Goal: Find specific fact: Find specific page/section

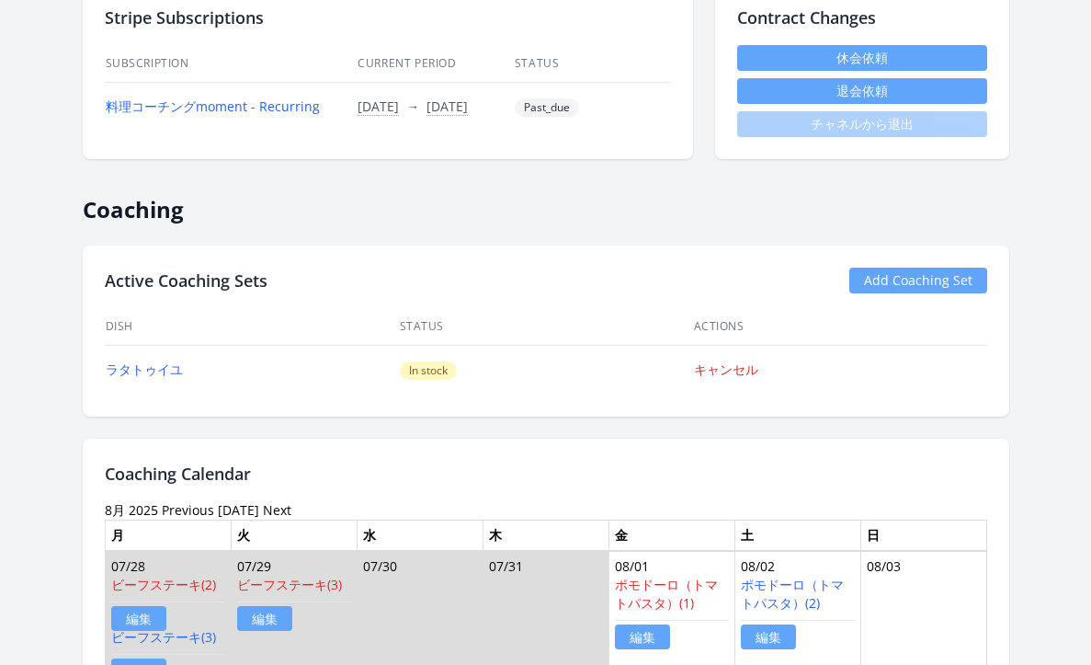
scroll to position [747, 0]
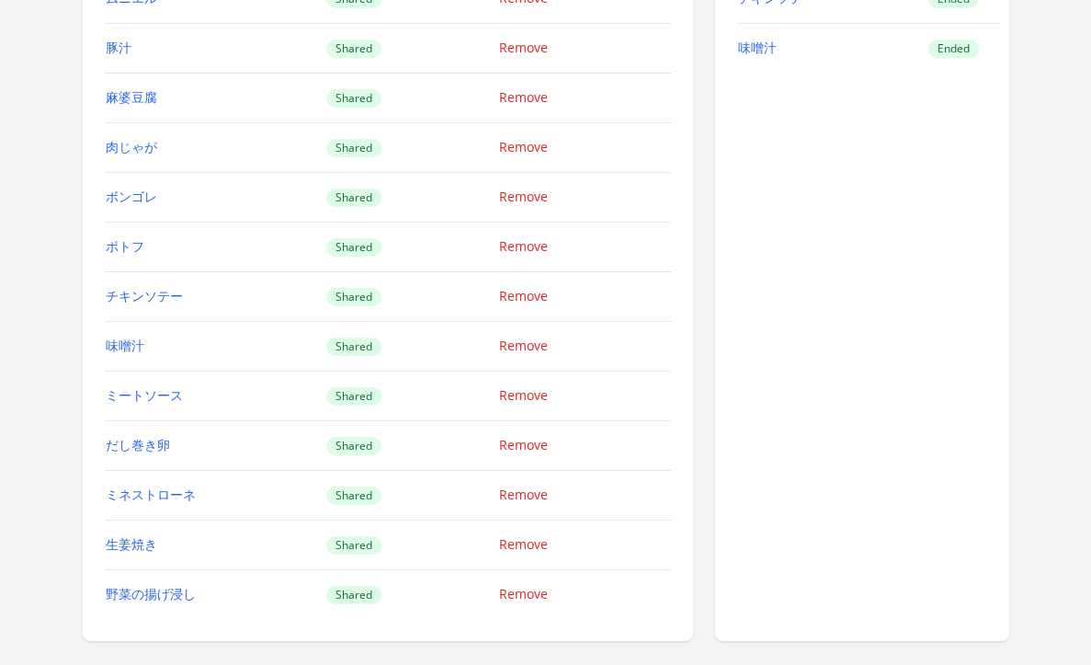
scroll to position [2458, 0]
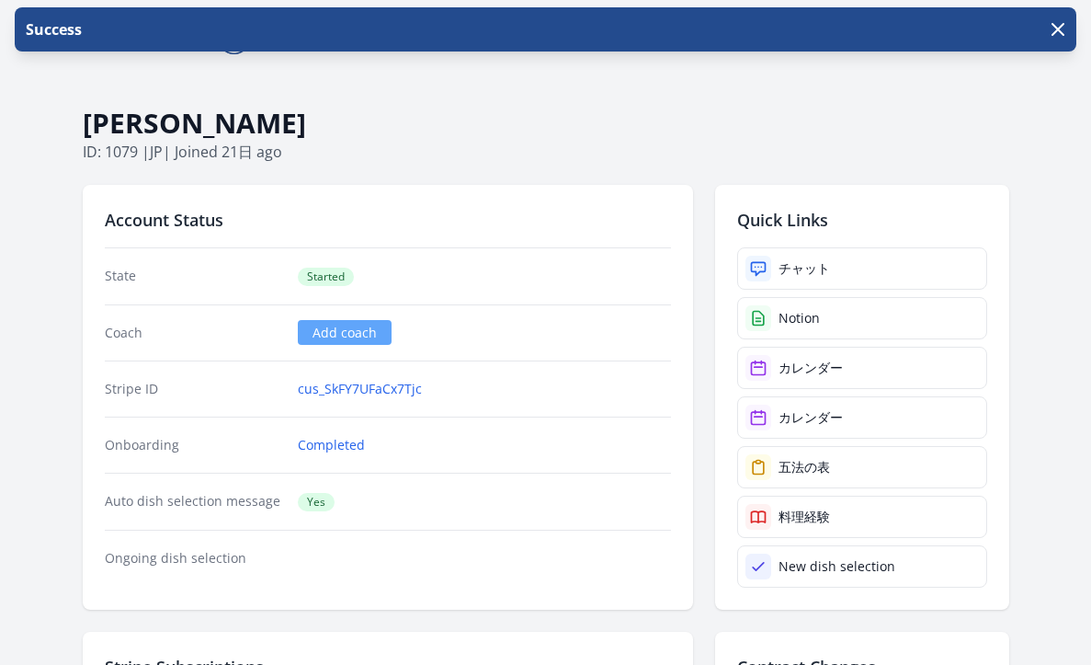
scroll to position [682, 0]
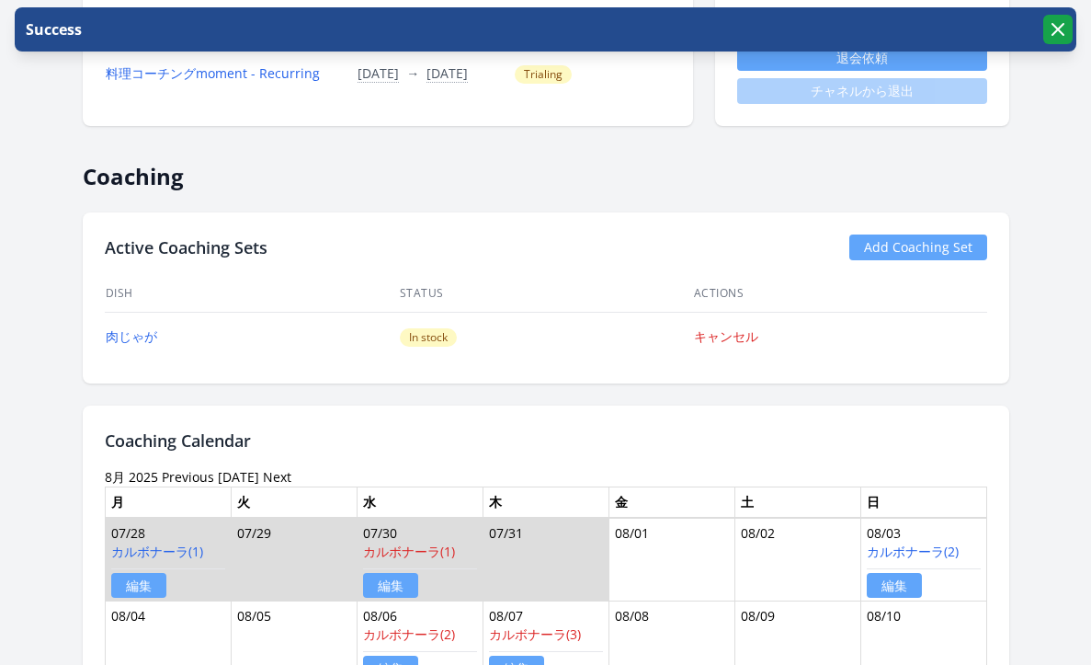
click at [1055, 29] on icon "button" at bounding box center [1058, 29] width 22 height 22
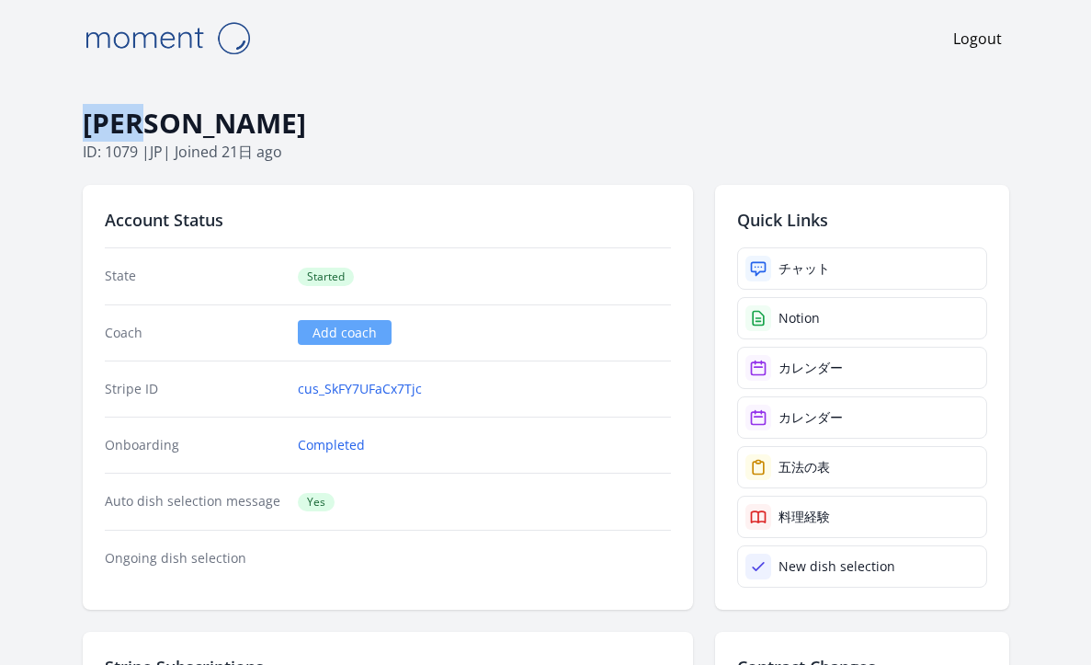
drag, startPoint x: 202, startPoint y: 118, endPoint x: 91, endPoint y: 107, distance: 111.8
click at [91, 107] on h1 "[PERSON_NAME]" at bounding box center [546, 123] width 927 height 35
copy h1 "[PERSON_NAME]"
